Goal: Information Seeking & Learning: Learn about a topic

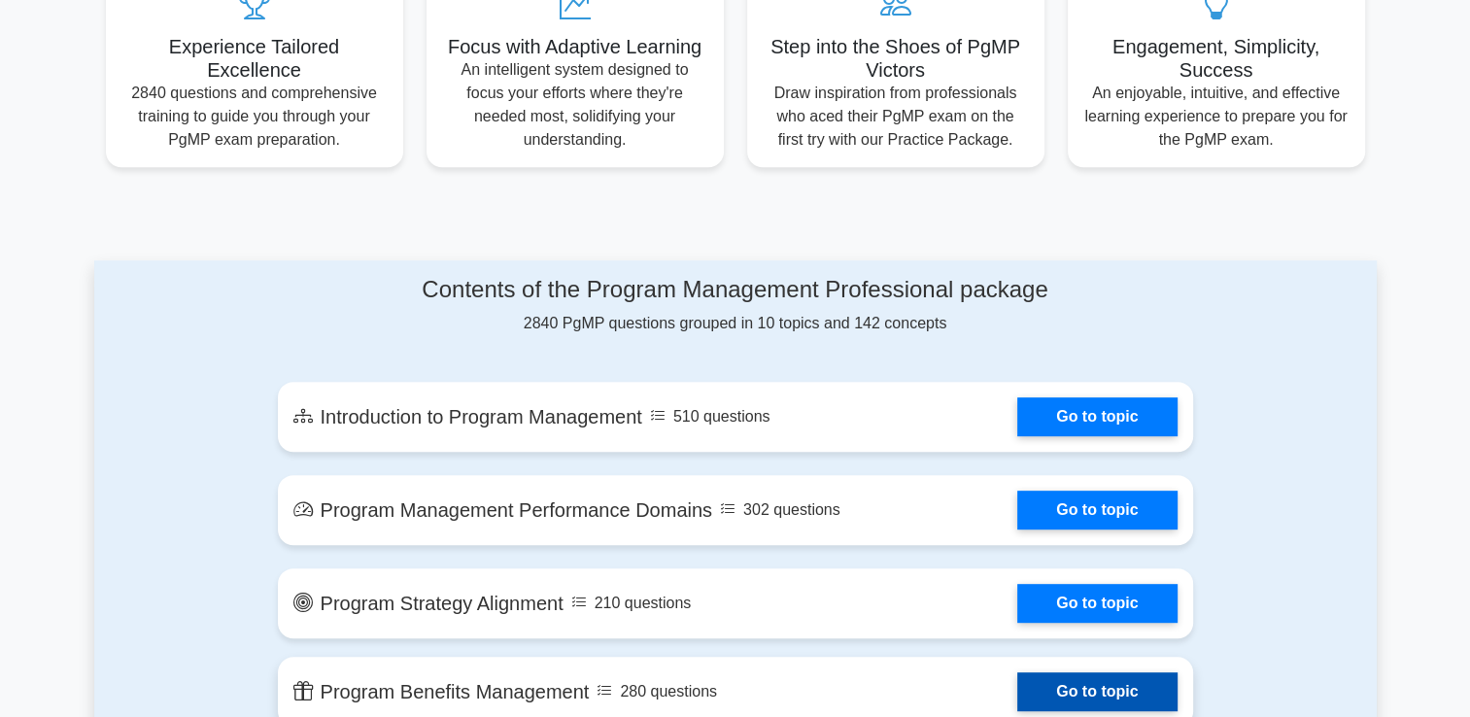
scroll to position [874, 0]
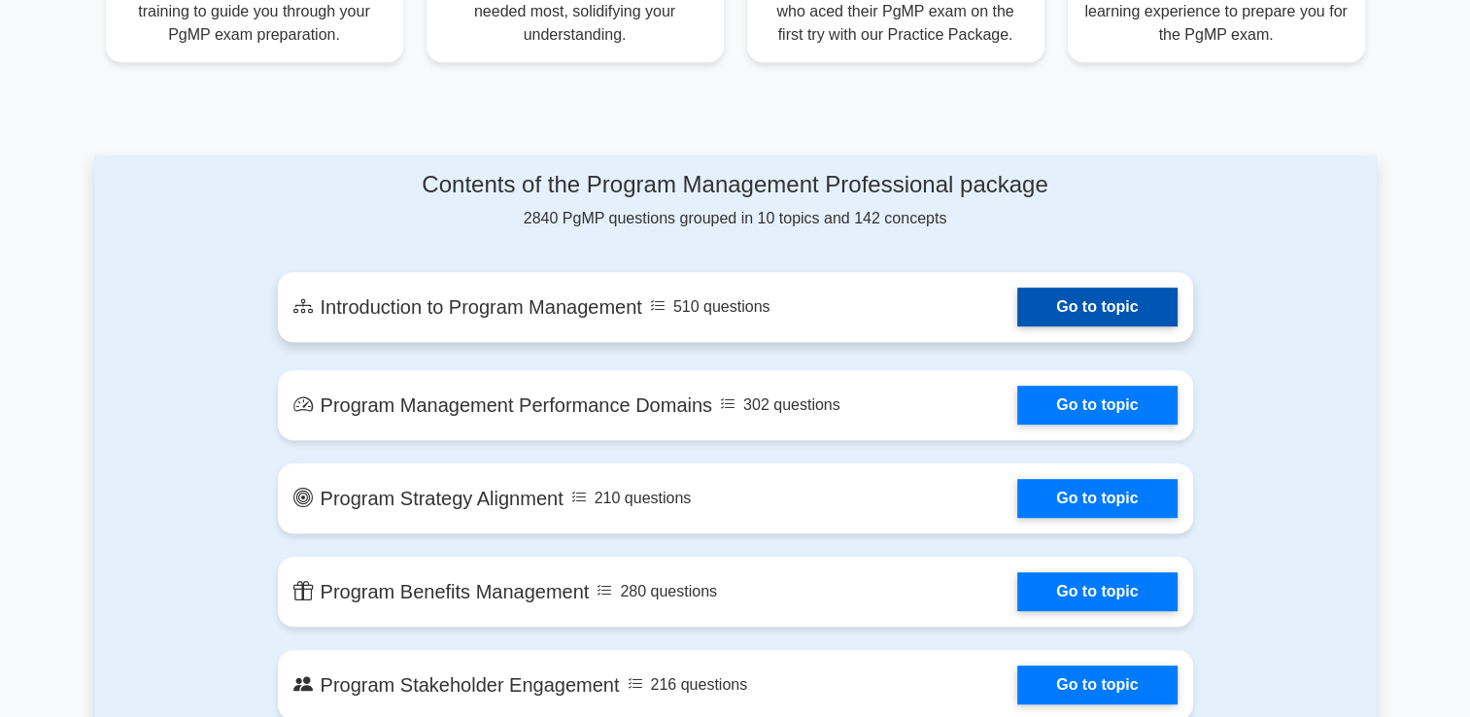
click at [1077, 305] on link "Go to topic" at bounding box center [1096, 307] width 159 height 39
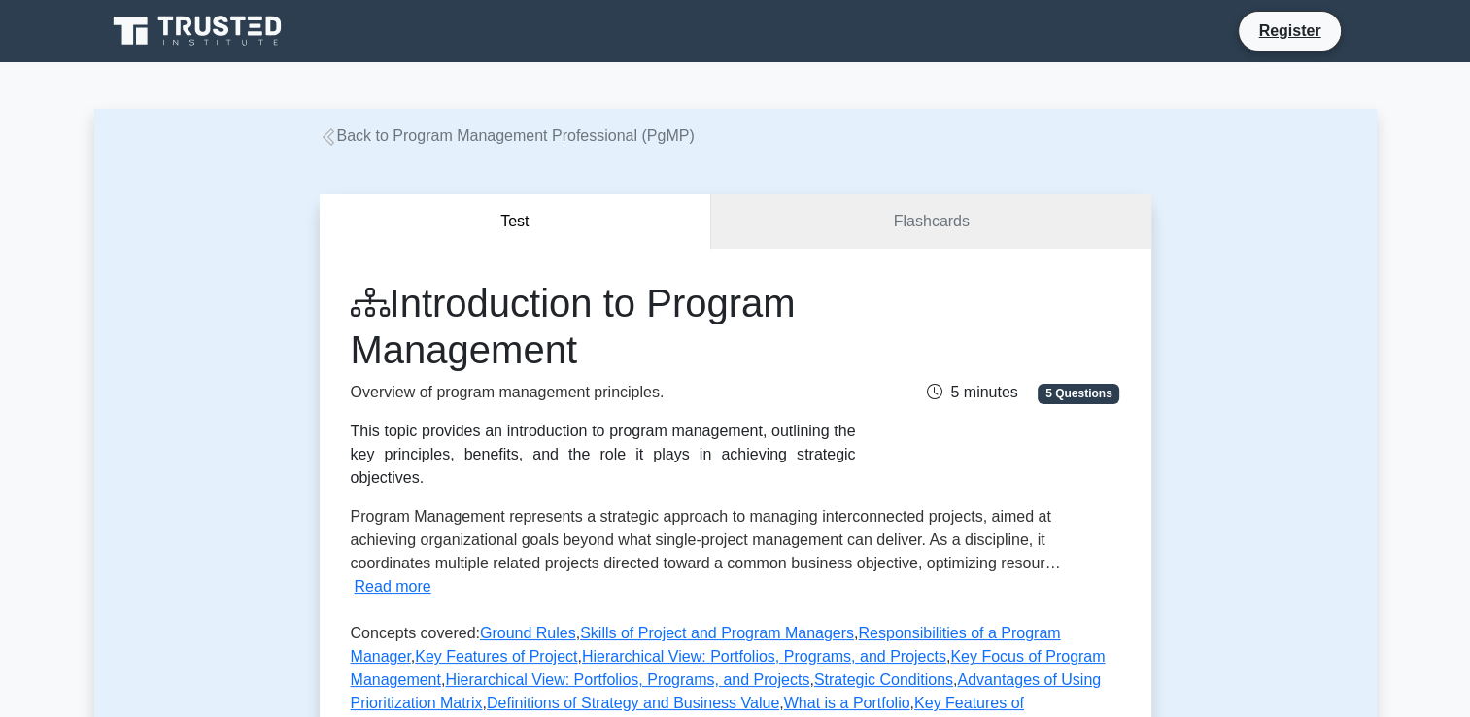
scroll to position [291, 0]
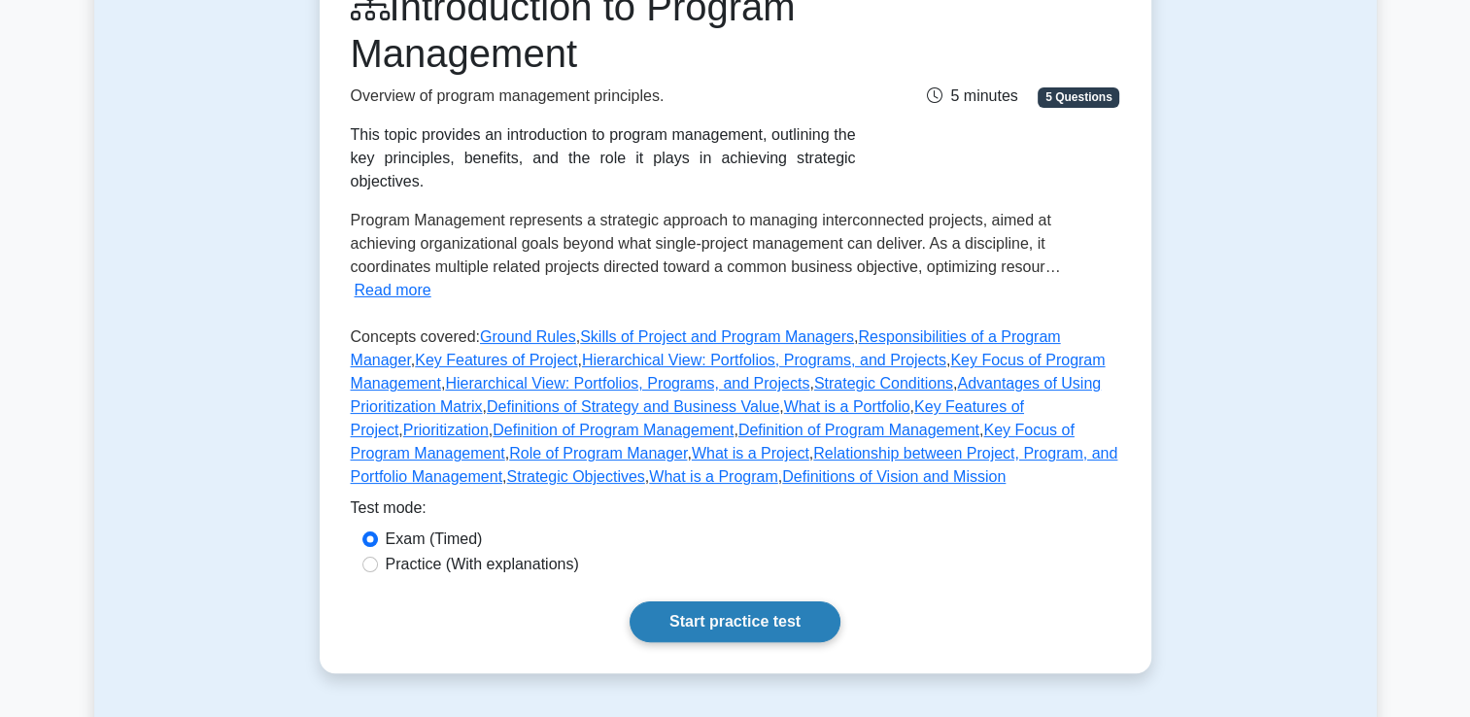
click at [678, 601] on link "Start practice test" at bounding box center [735, 621] width 211 height 41
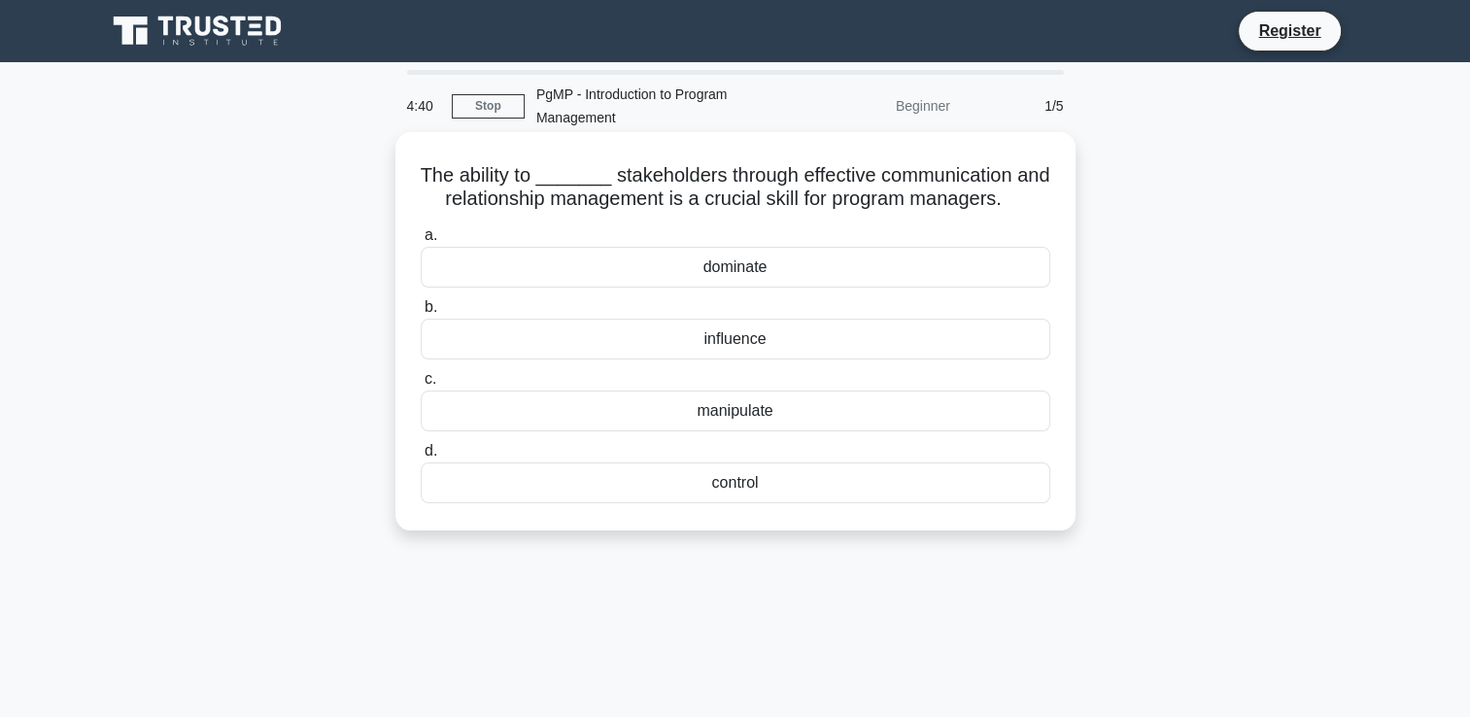
click at [729, 344] on div "influence" at bounding box center [736, 339] width 630 height 41
click at [421, 314] on input "b. influence" at bounding box center [421, 307] width 0 height 13
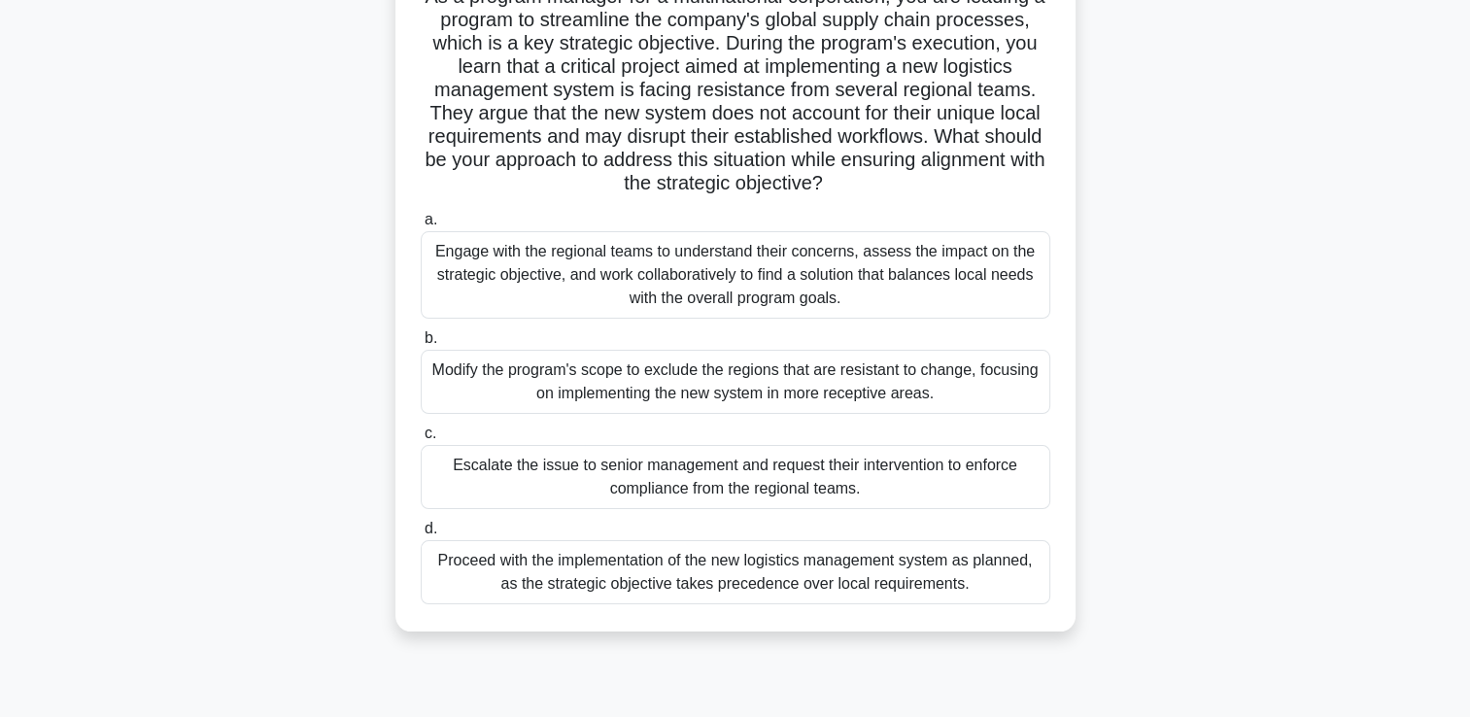
scroll to position [194, 0]
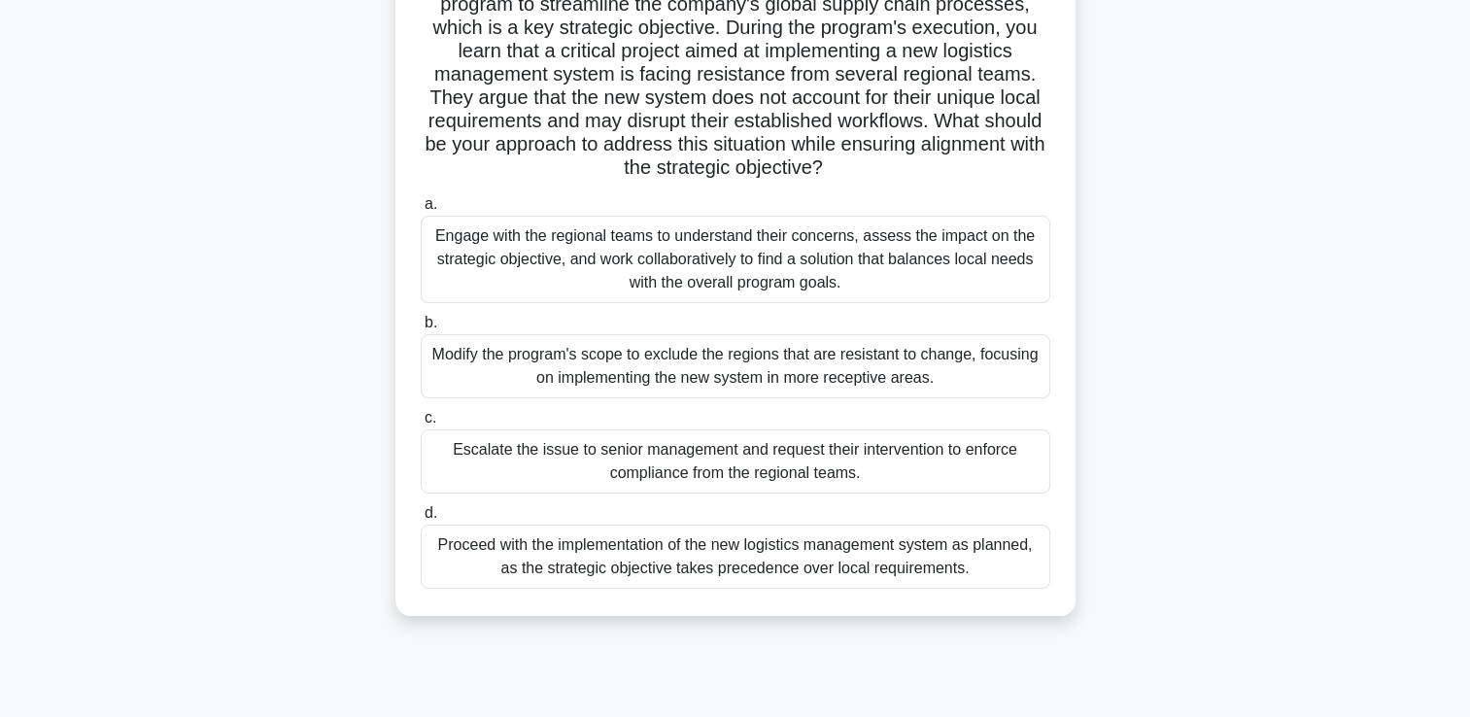
click at [759, 281] on div "Engage with the regional teams to understand their concerns, assess the impact …" at bounding box center [736, 259] width 630 height 87
click at [421, 211] on input "a. Engage with the regional teams to understand their concerns, assess the impa…" at bounding box center [421, 204] width 0 height 13
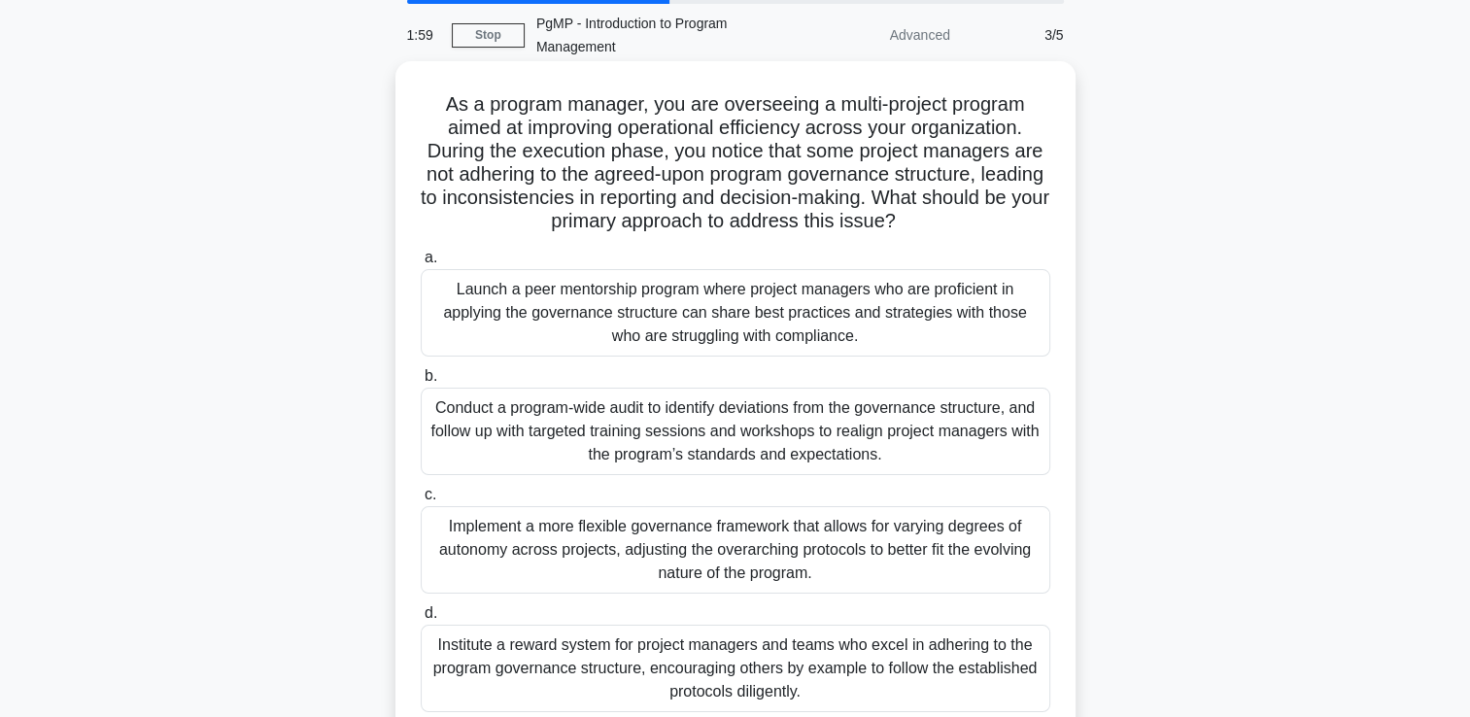
scroll to position [0, 0]
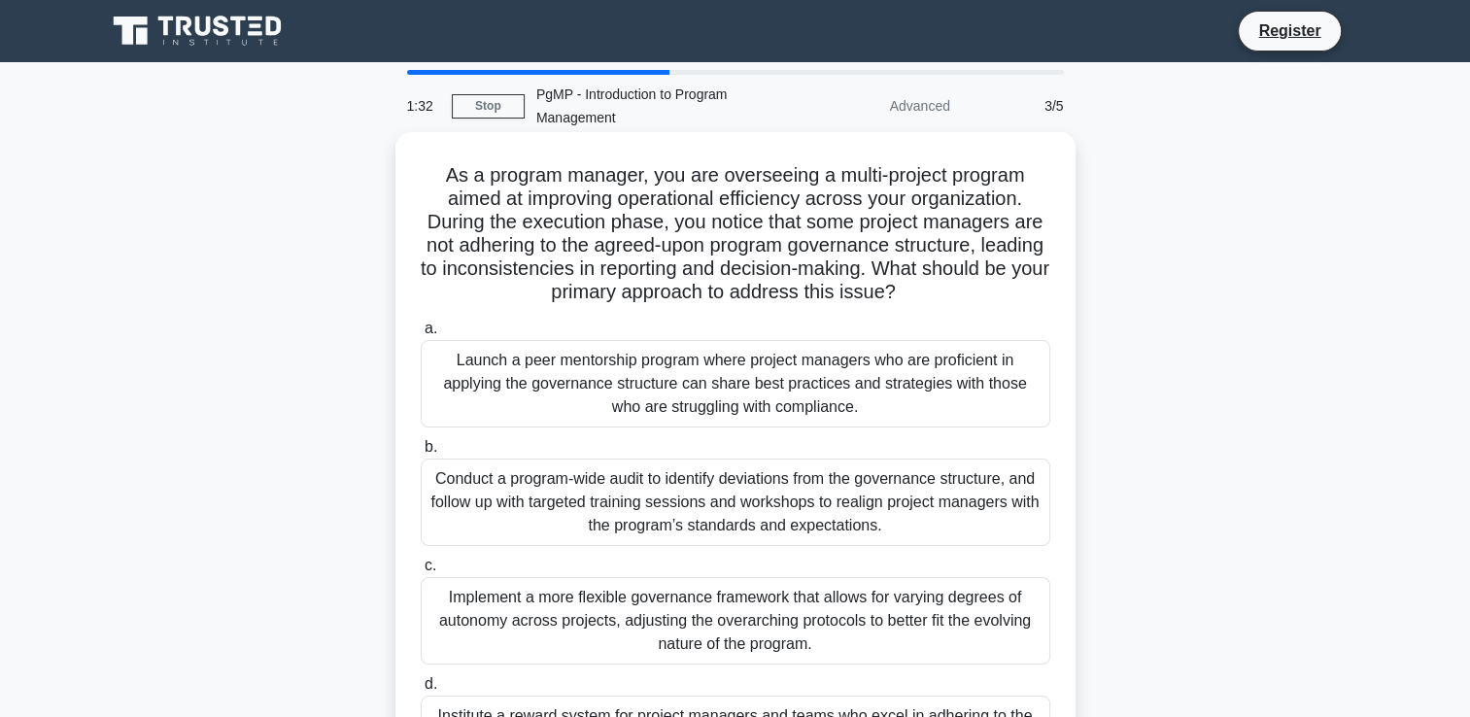
click at [800, 517] on div "Conduct a program-wide audit to identify deviations from the governance structu…" at bounding box center [736, 502] width 630 height 87
click at [421, 454] on input "b. Conduct a program-wide audit to identify deviations from the governance stru…" at bounding box center [421, 447] width 0 height 13
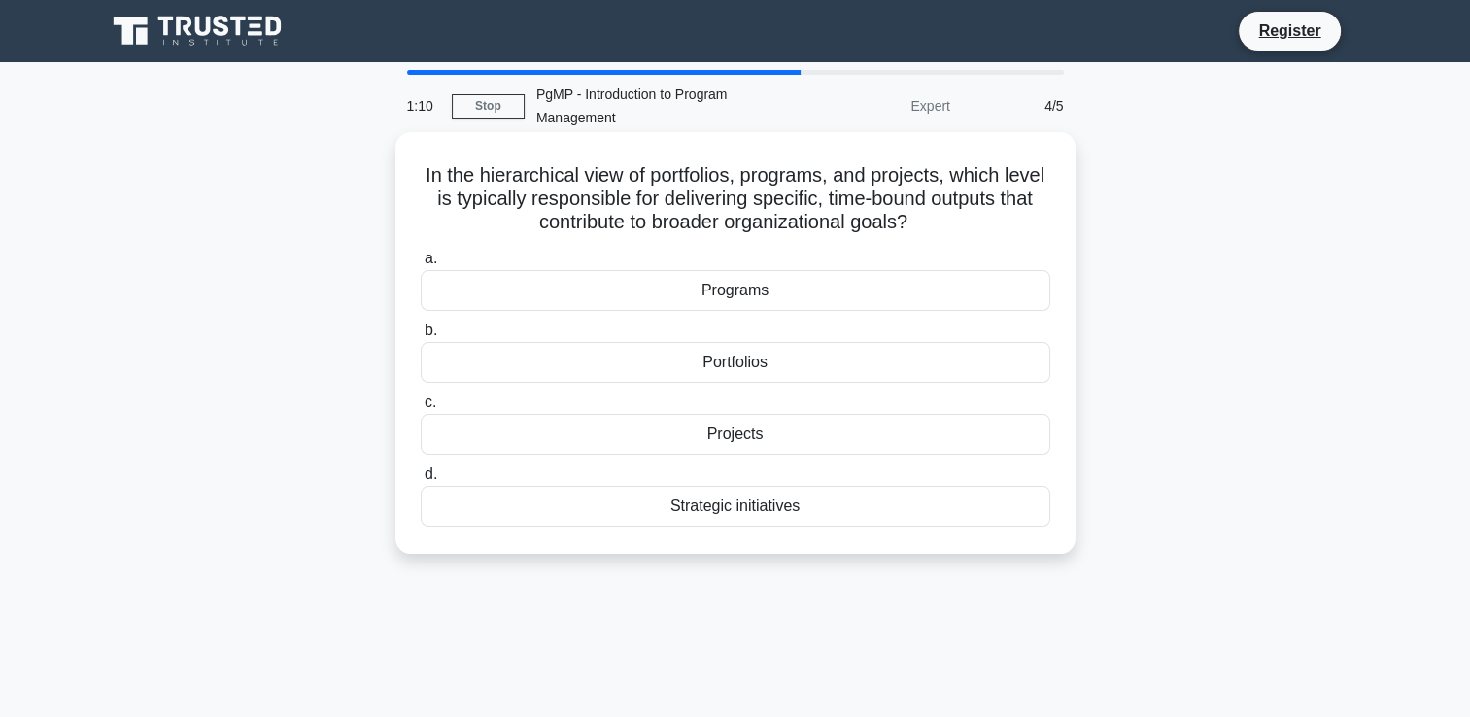
click at [737, 440] on div "Projects" at bounding box center [736, 434] width 630 height 41
click at [421, 409] on input "c. Projects" at bounding box center [421, 402] width 0 height 13
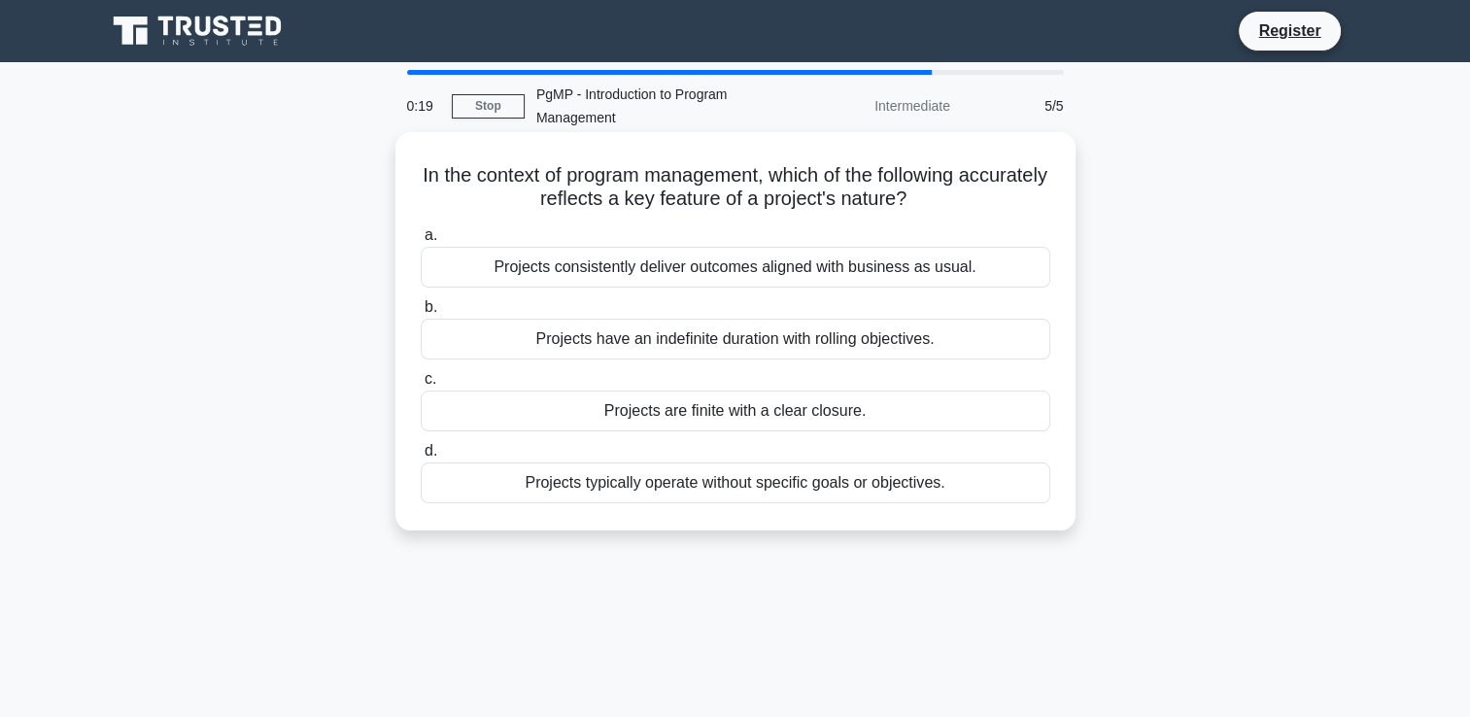
click at [793, 409] on div "Projects are finite with a clear closure." at bounding box center [736, 411] width 630 height 41
click at [421, 386] on input "c. Projects are finite with a clear closure." at bounding box center [421, 379] width 0 height 13
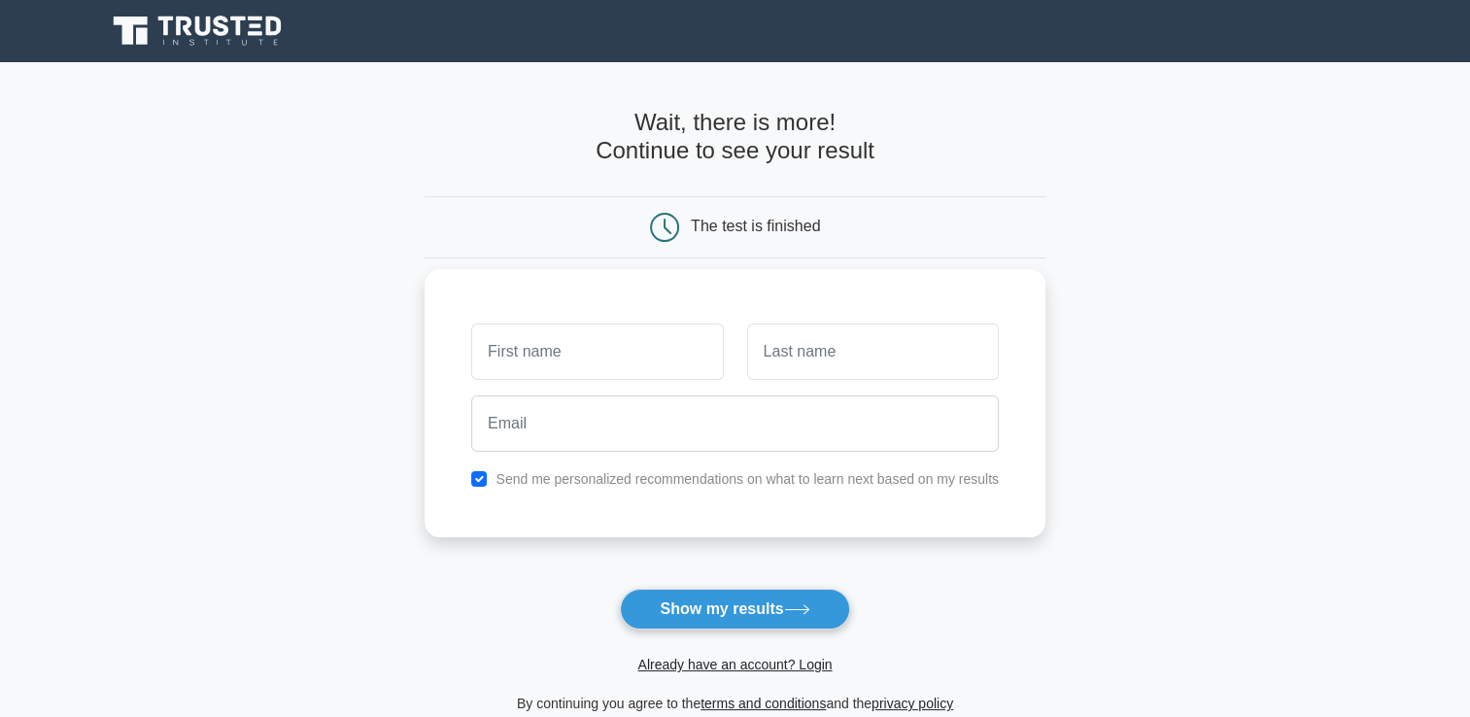
click at [537, 359] on input "text" at bounding box center [597, 352] width 252 height 56
type input "Rekha"
click at [939, 363] on input "text" at bounding box center [873, 352] width 252 height 56
type input "Goswami"
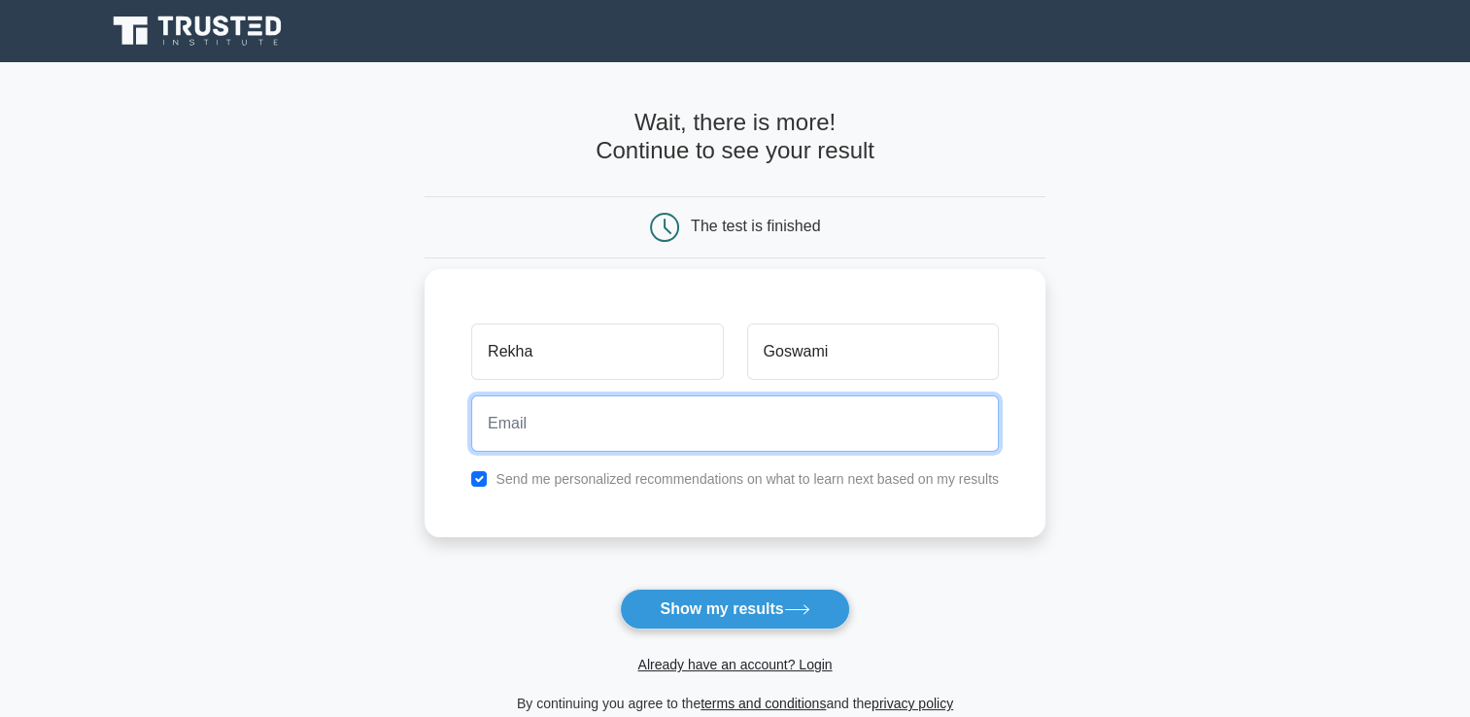
click at [661, 442] on input "email" at bounding box center [735, 423] width 528 height 56
type input "grekha25@gmail.com"
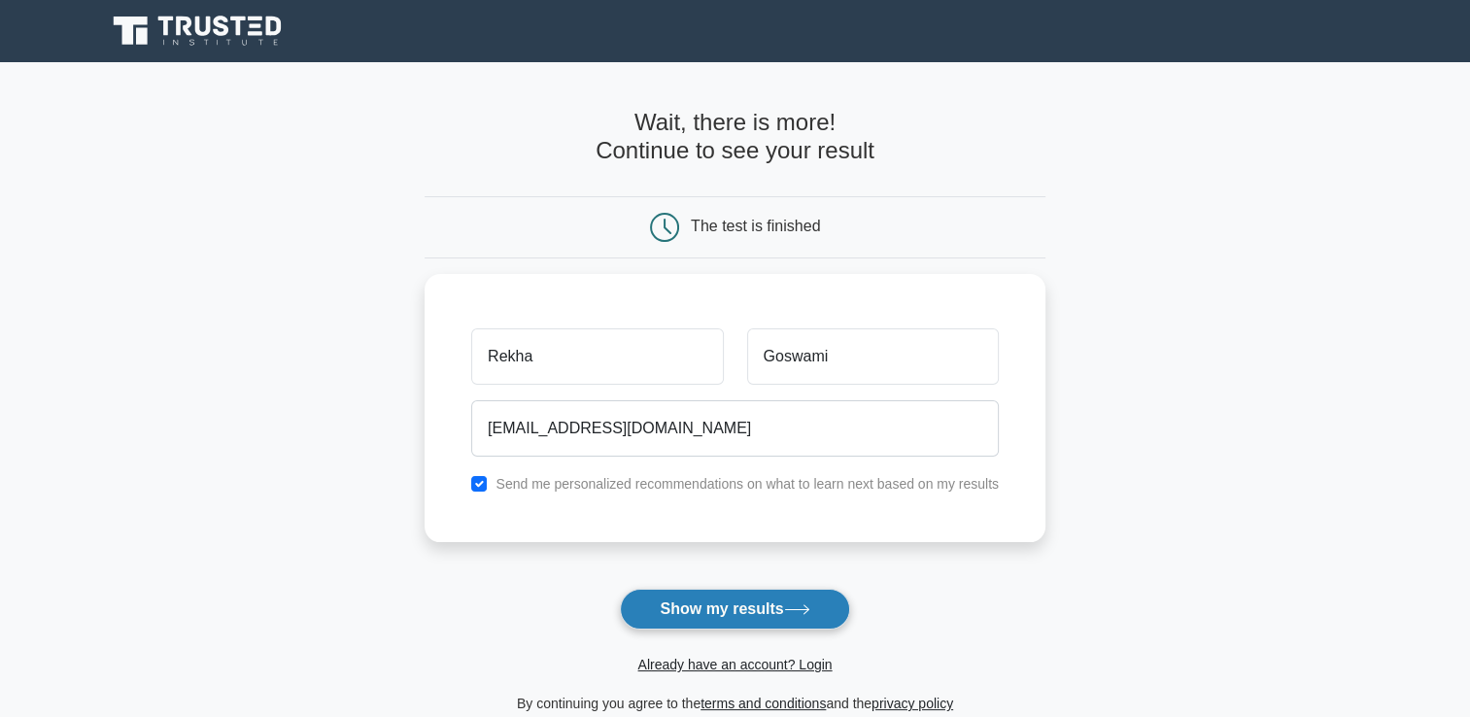
click at [704, 604] on button "Show my results" at bounding box center [734, 609] width 229 height 41
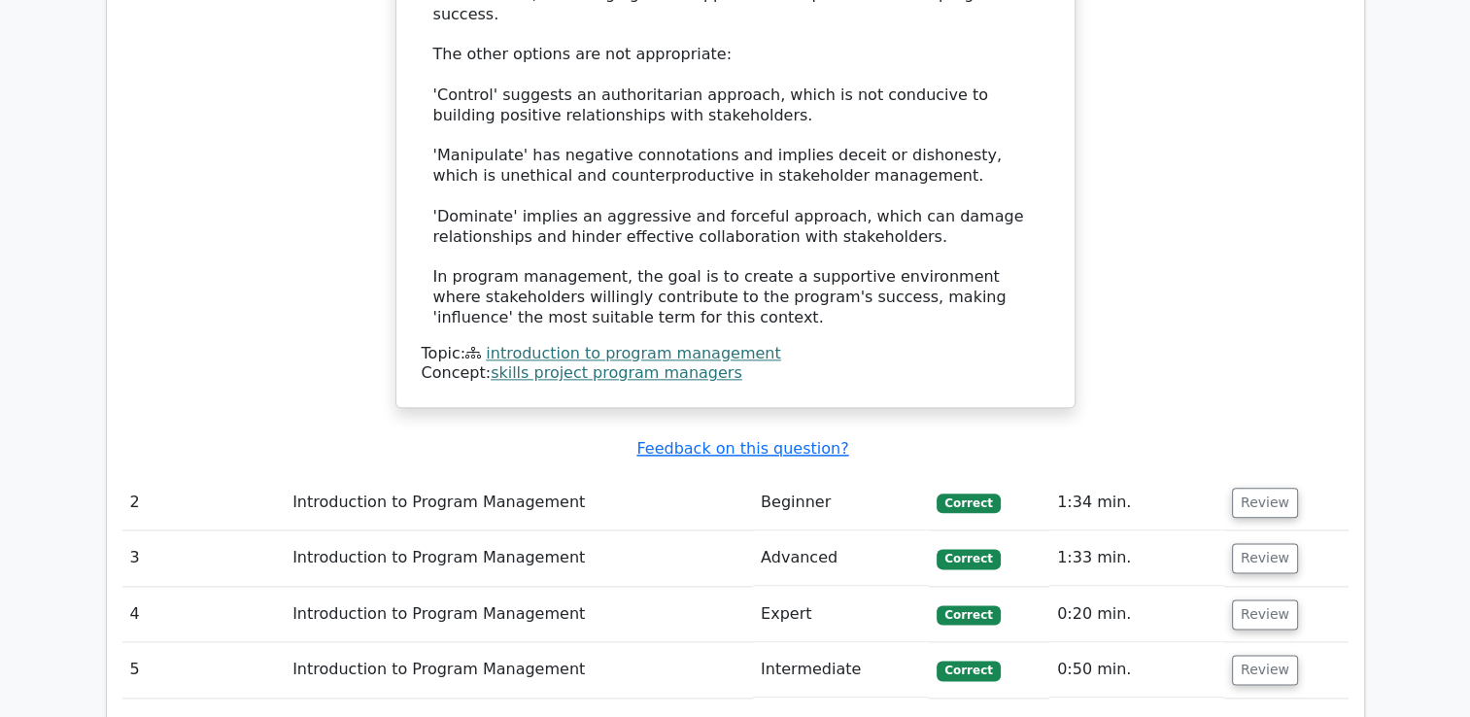
scroll to position [2235, 0]
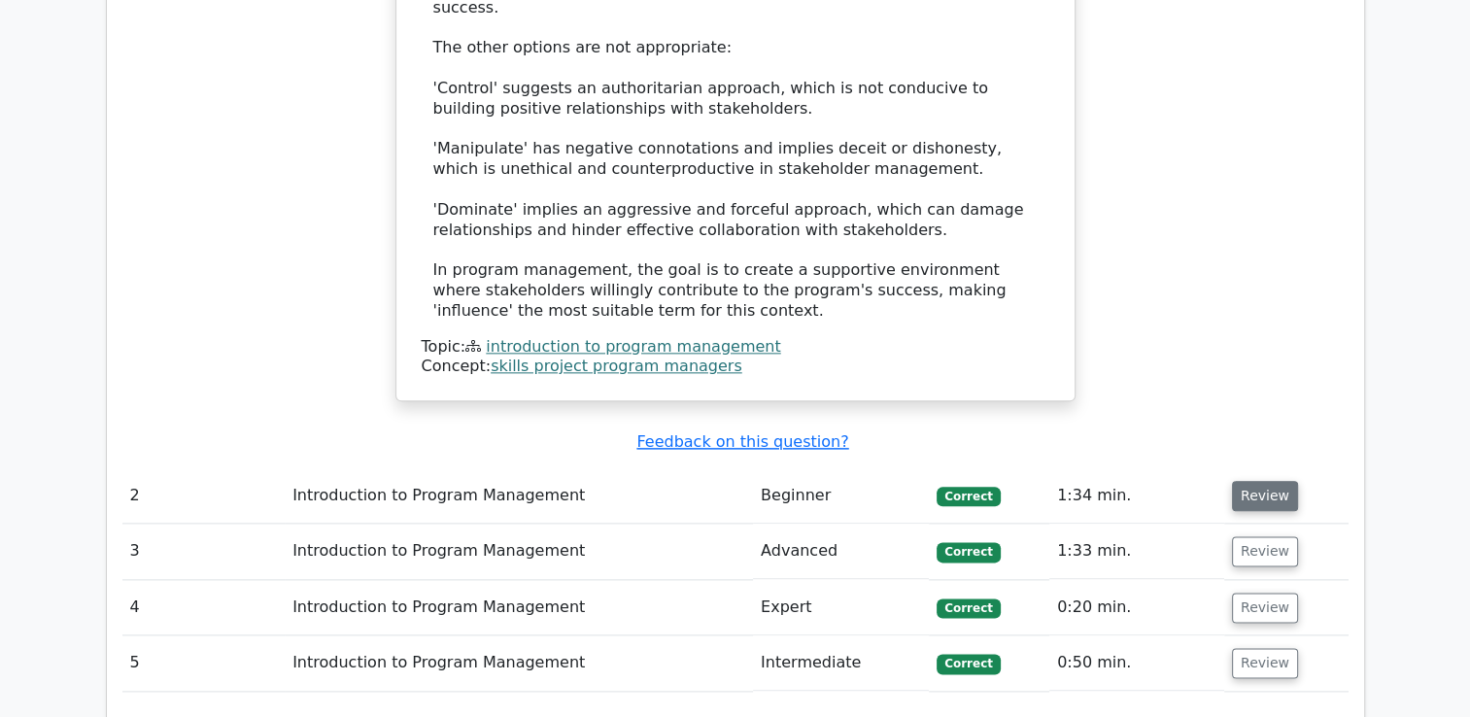
click at [1263, 481] on button "Review" at bounding box center [1265, 496] width 66 height 30
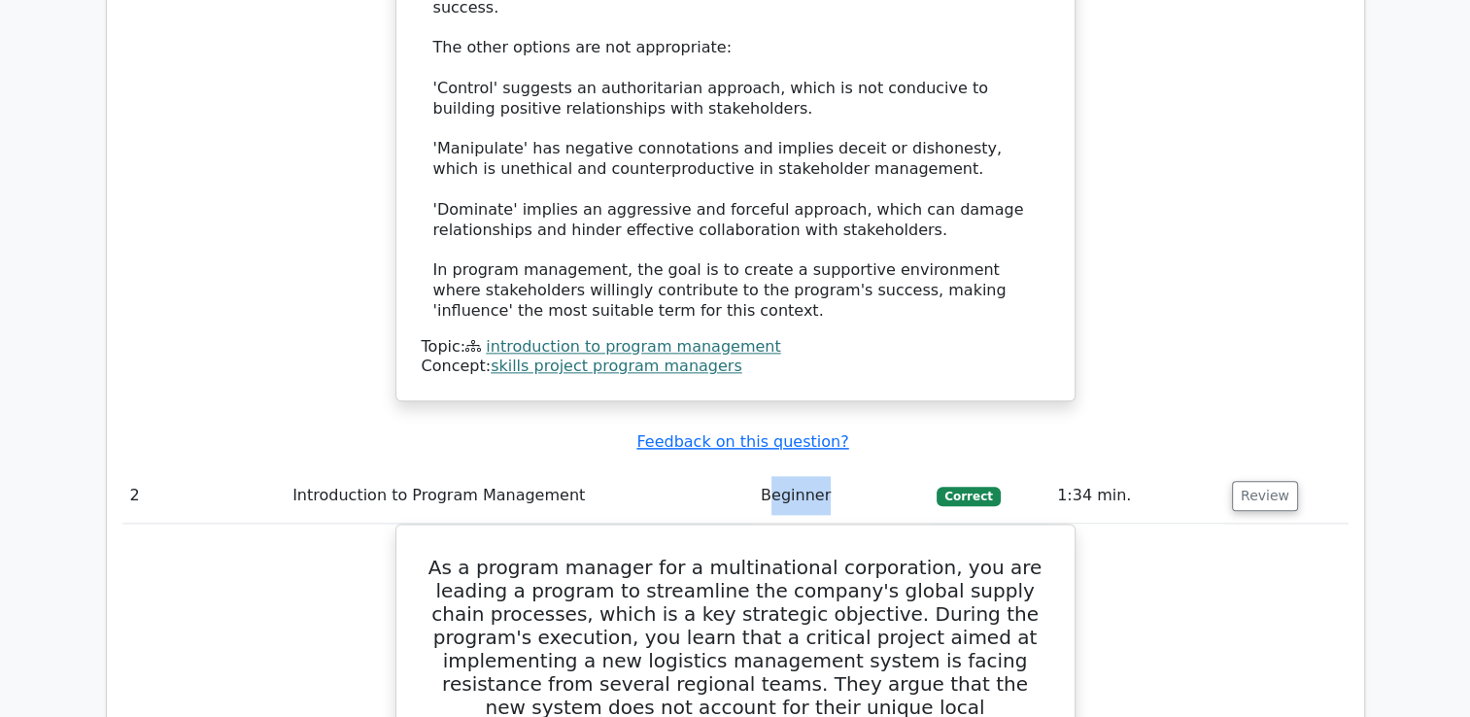
drag, startPoint x: 771, startPoint y: 351, endPoint x: 838, endPoint y: 349, distance: 67.1
click at [838, 468] on td "Beginner" at bounding box center [841, 495] width 176 height 55
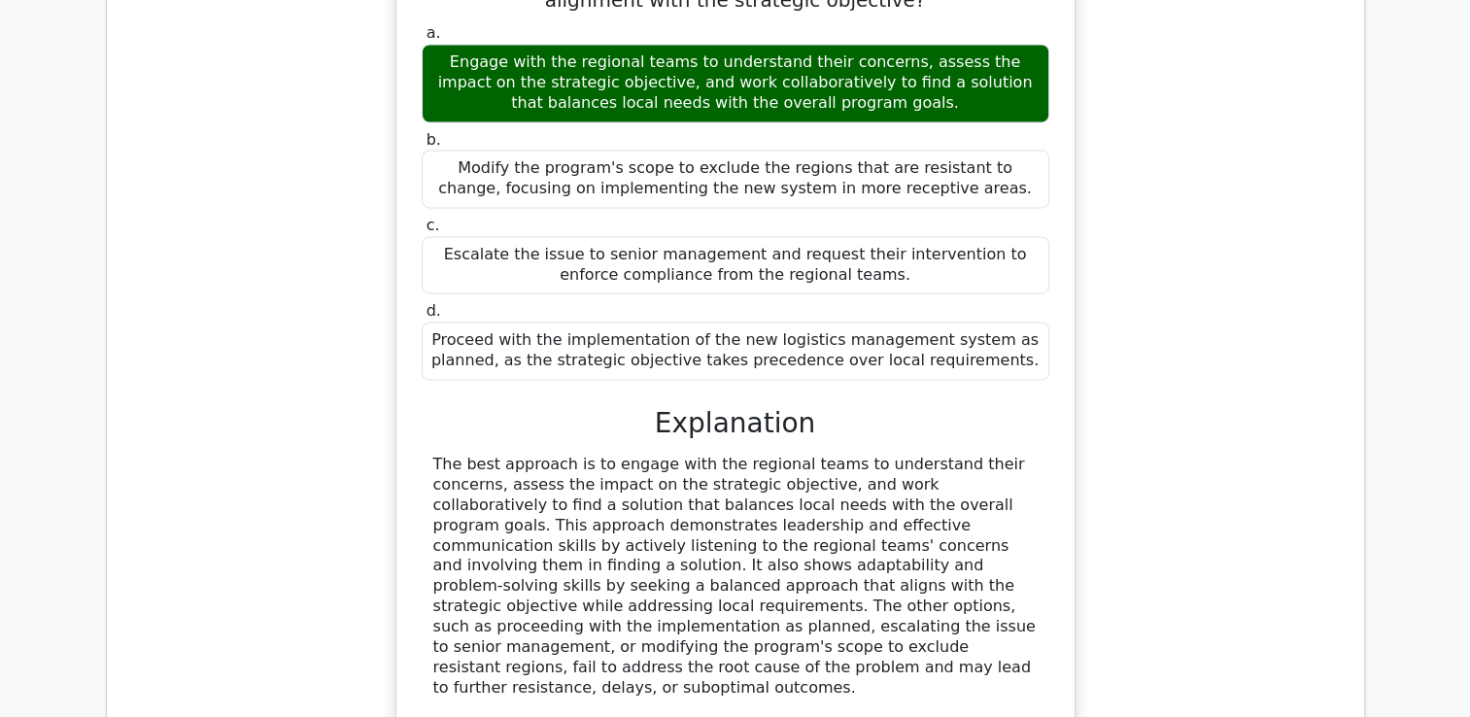
scroll to position [3206, 0]
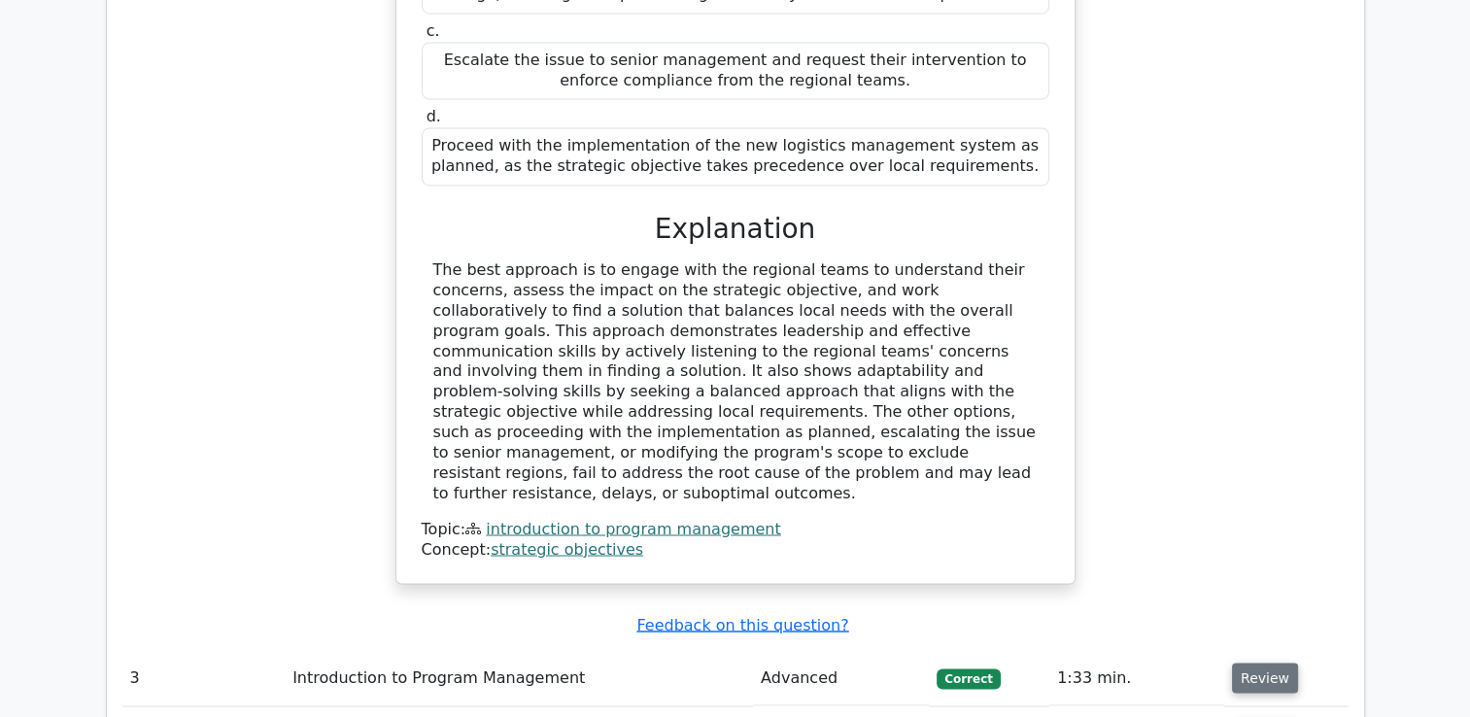
click at [1259, 663] on button "Review" at bounding box center [1265, 678] width 66 height 30
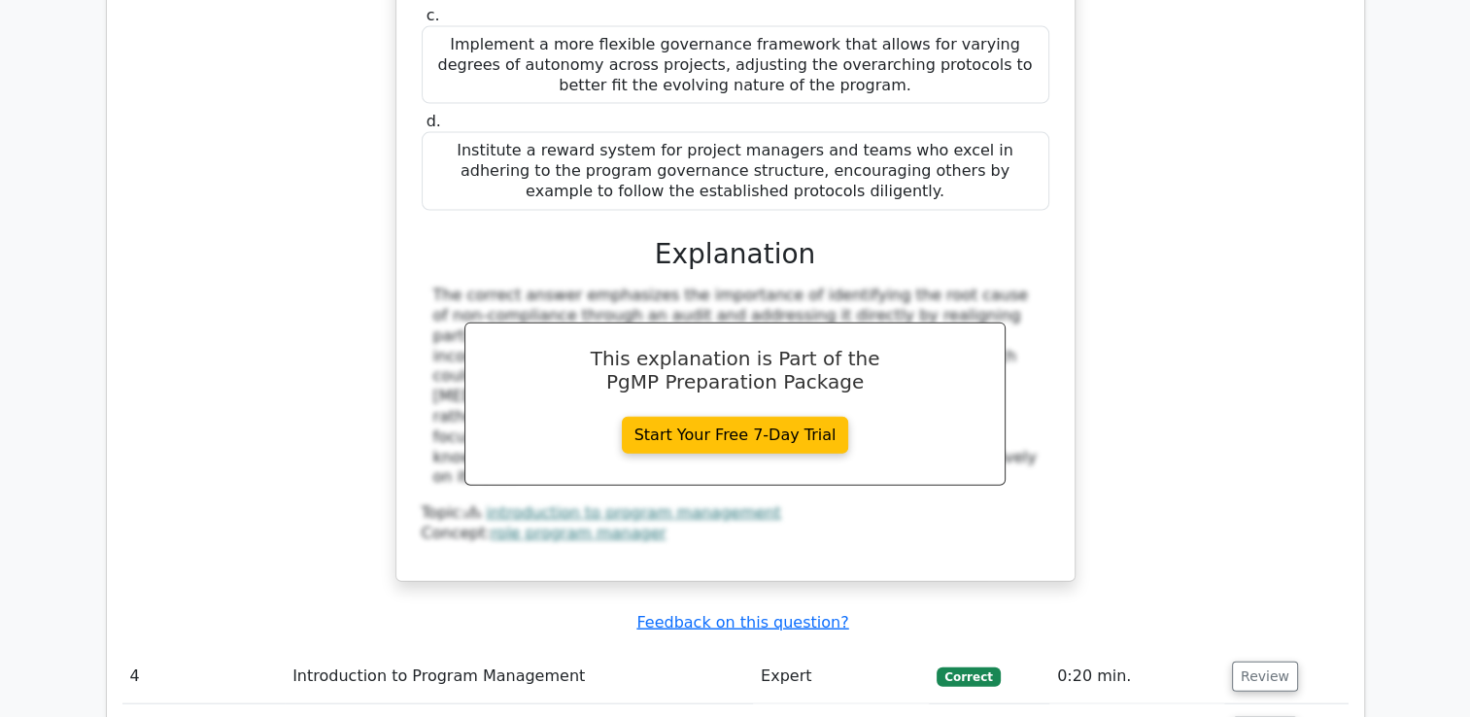
scroll to position [4372, 0]
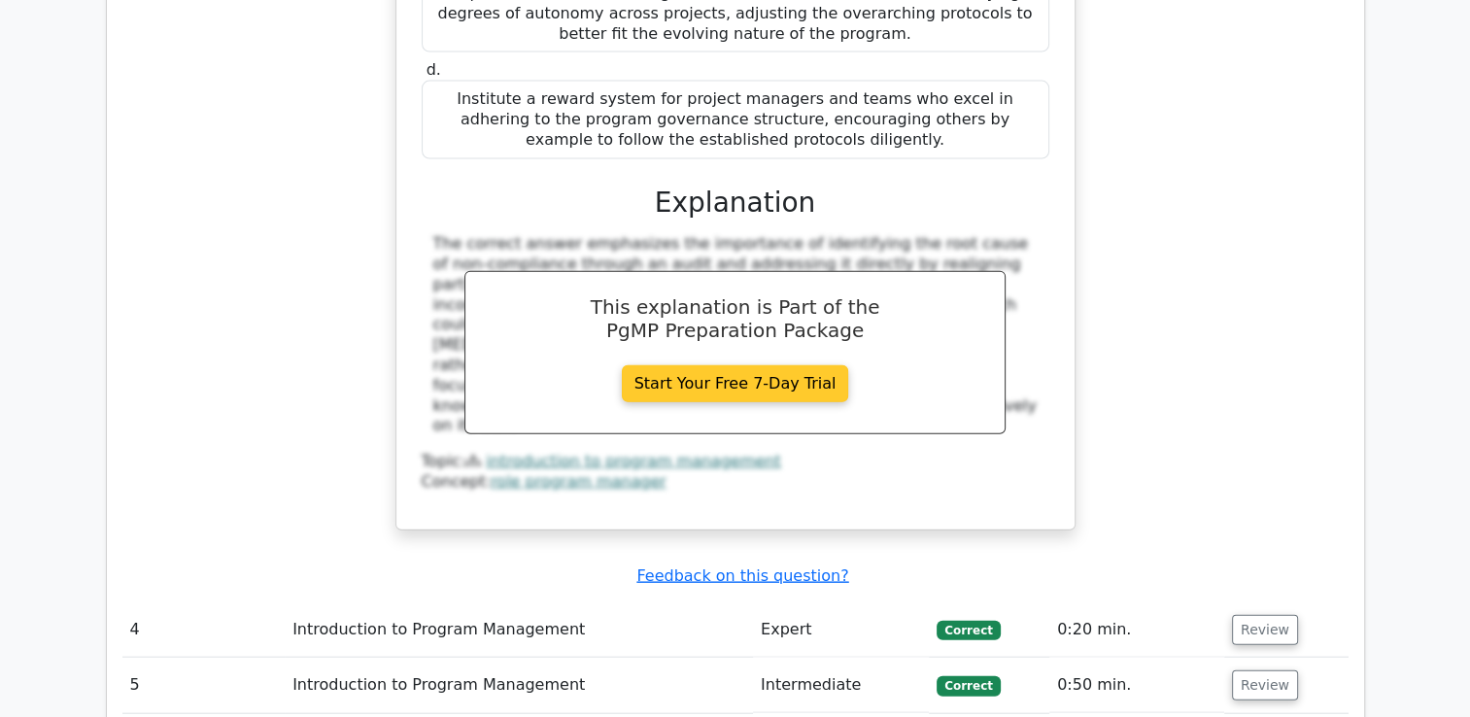
click at [692, 365] on link "Start Your Free 7-Day Trial" at bounding box center [735, 383] width 227 height 37
